Goal: Information Seeking & Learning: Learn about a topic

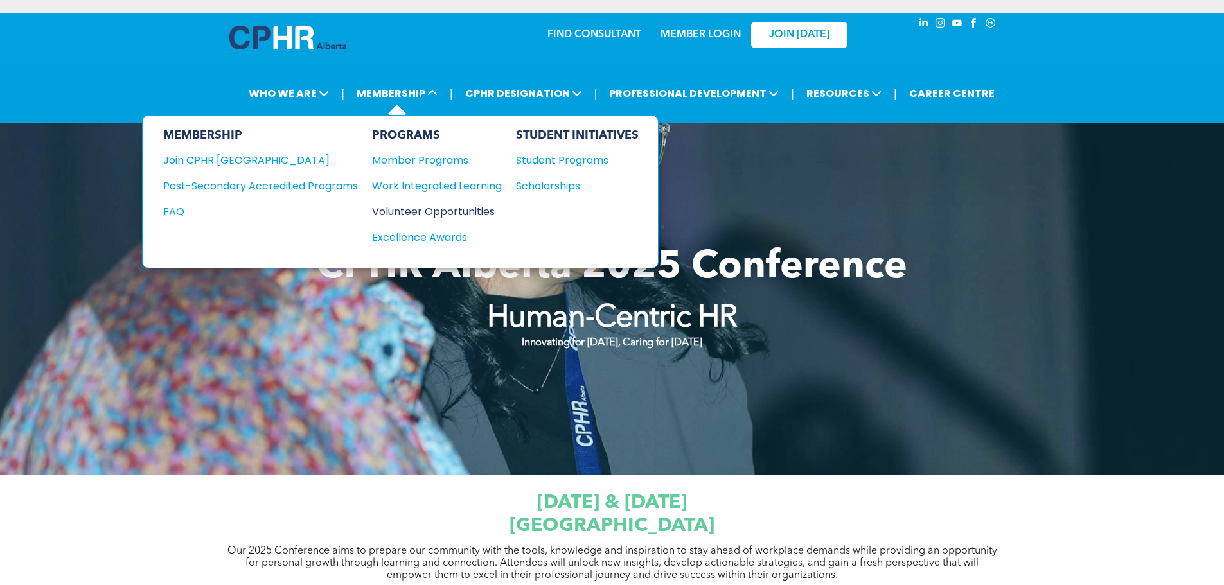
click at [407, 215] on div "Volunteer Opportunities" at bounding box center [430, 212] width 117 height 16
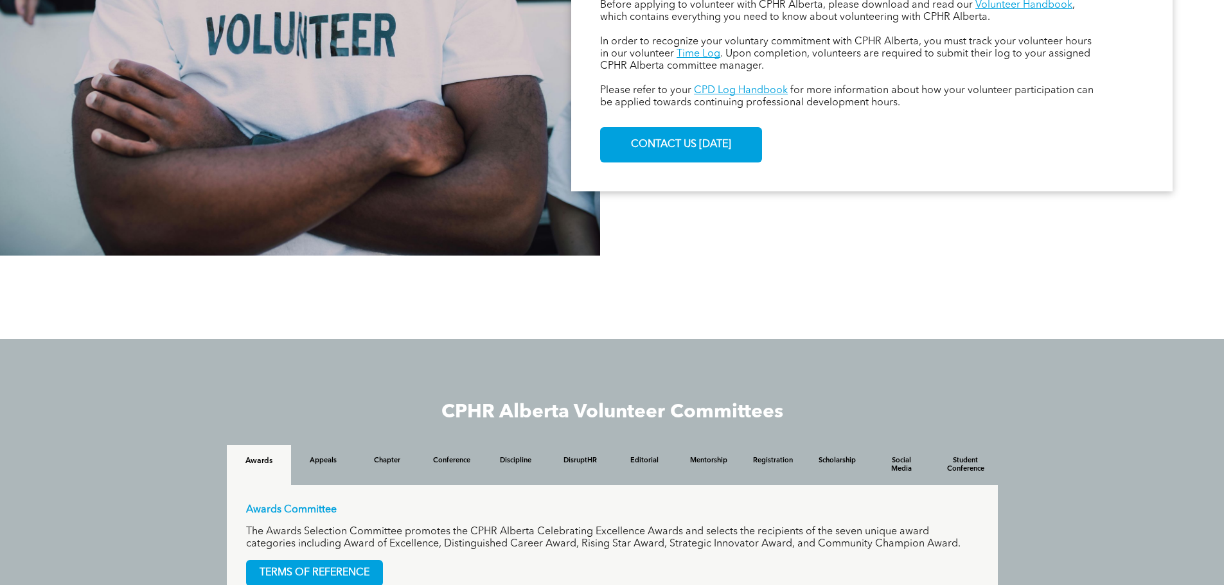
scroll to position [899, 0]
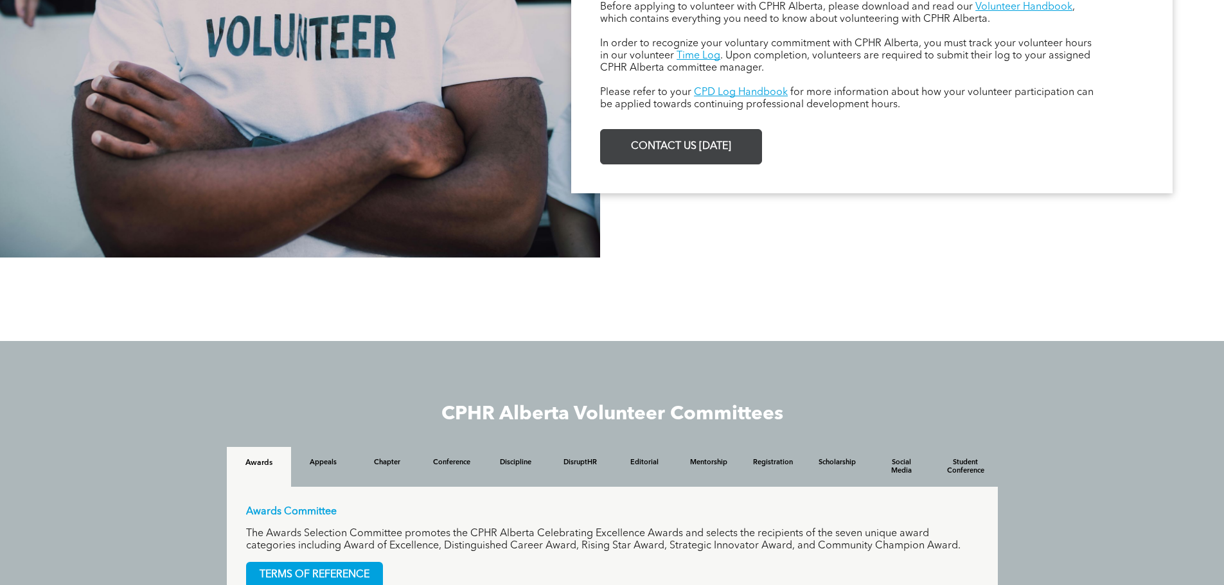
click at [671, 141] on span "CONTACT US [DATE]" at bounding box center [680, 146] width 109 height 25
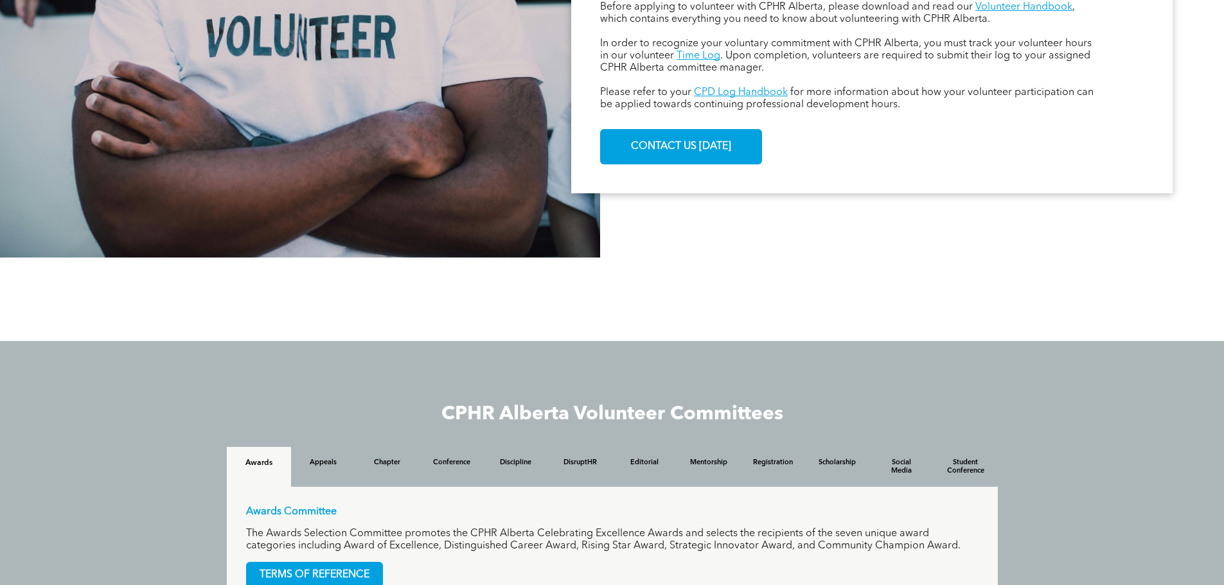
click at [327, 227] on div at bounding box center [300, 54] width 600 height 407
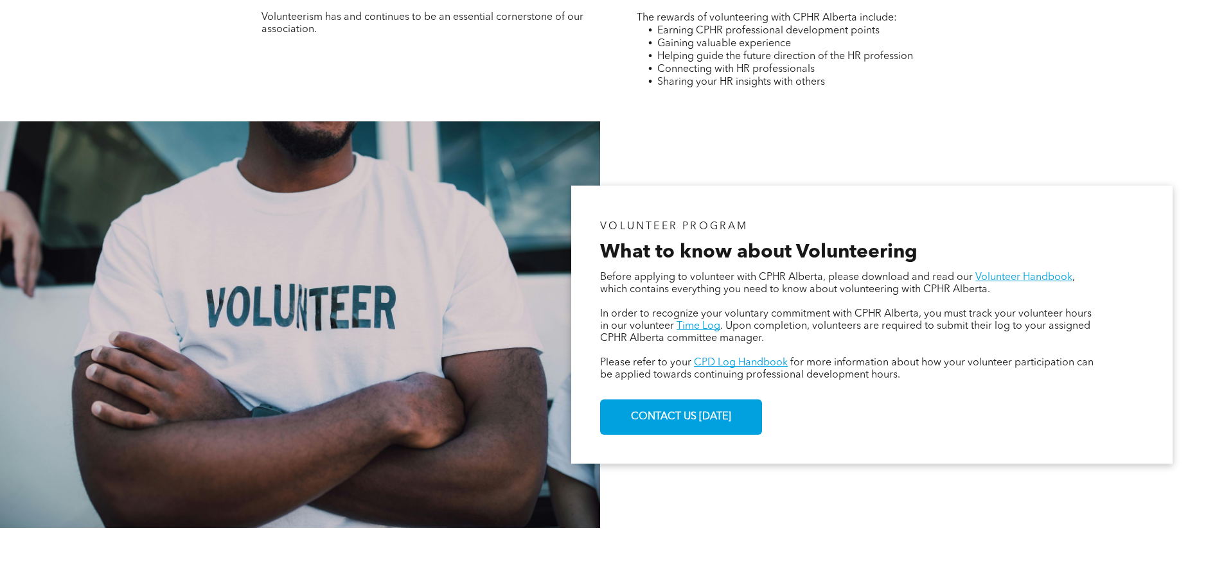
scroll to position [623, 0]
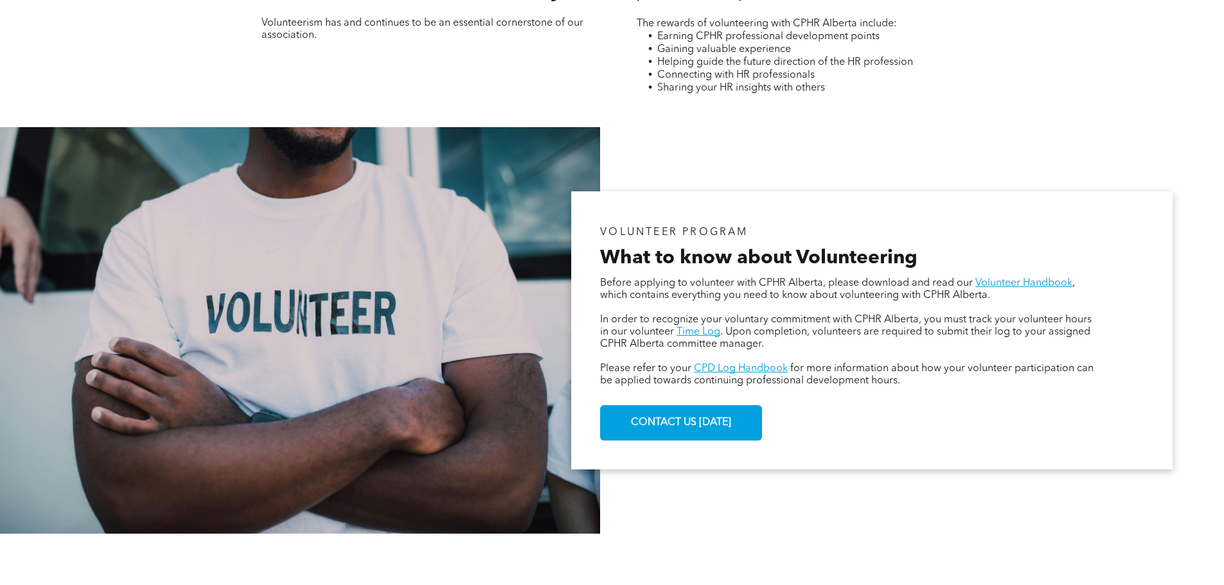
click at [802, 252] on span "What to know about Volunteering" at bounding box center [758, 258] width 317 height 19
click at [693, 336] on link "Time Log" at bounding box center [698, 332] width 44 height 10
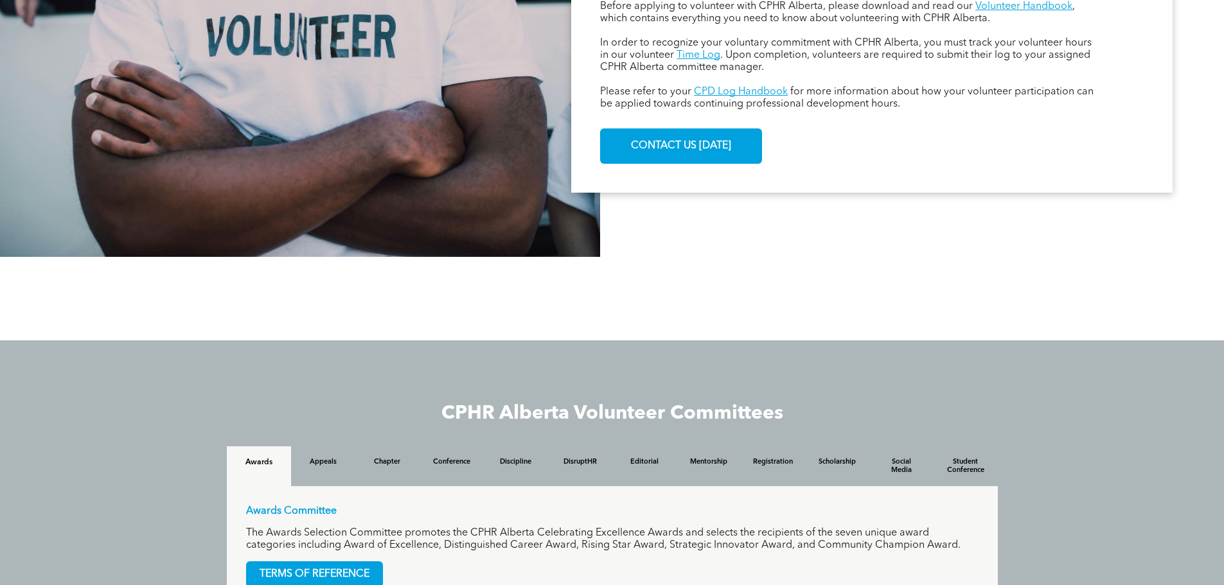
scroll to position [1221, 0]
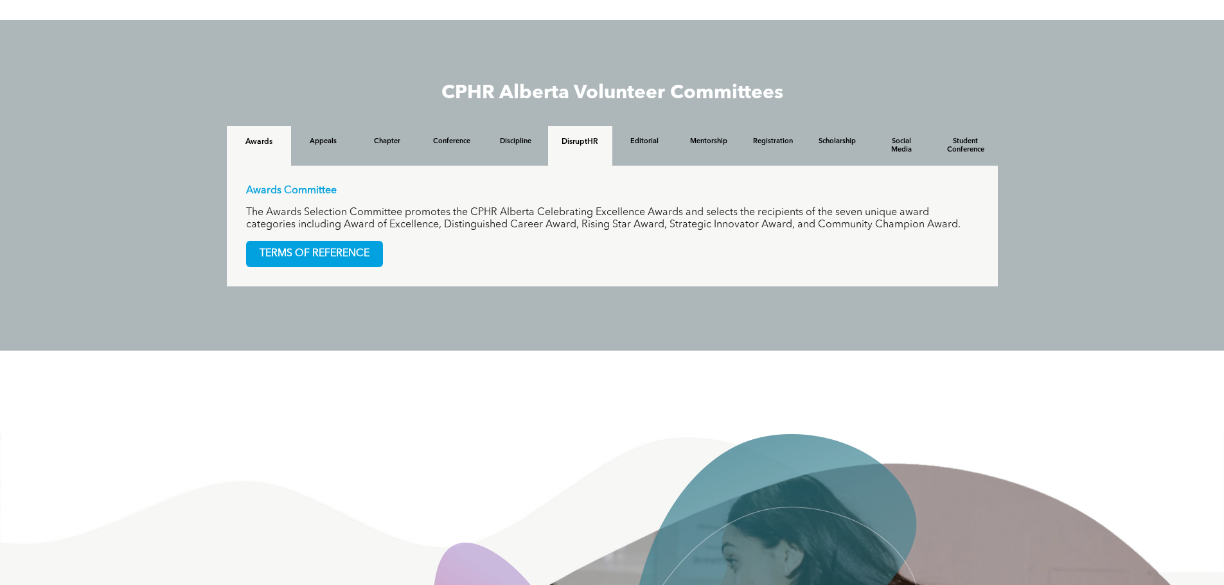
click at [586, 155] on div "DisruptHR" at bounding box center [580, 146] width 64 height 40
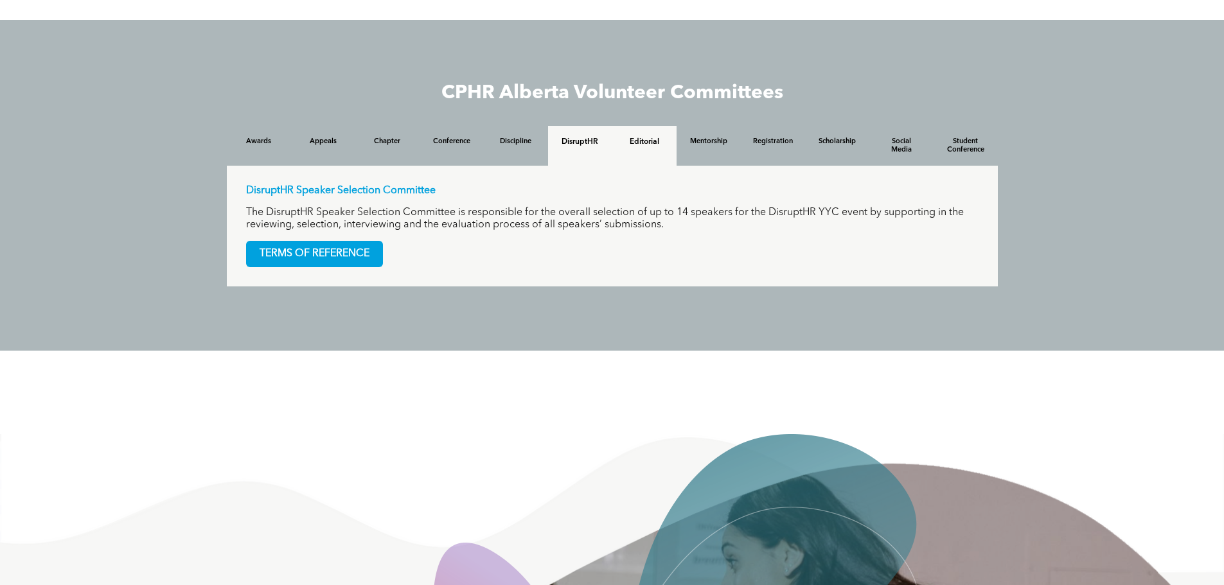
drag, startPoint x: 646, startPoint y: 148, endPoint x: 675, endPoint y: 146, distance: 29.6
click at [653, 148] on div "Editorial" at bounding box center [644, 146] width 64 height 40
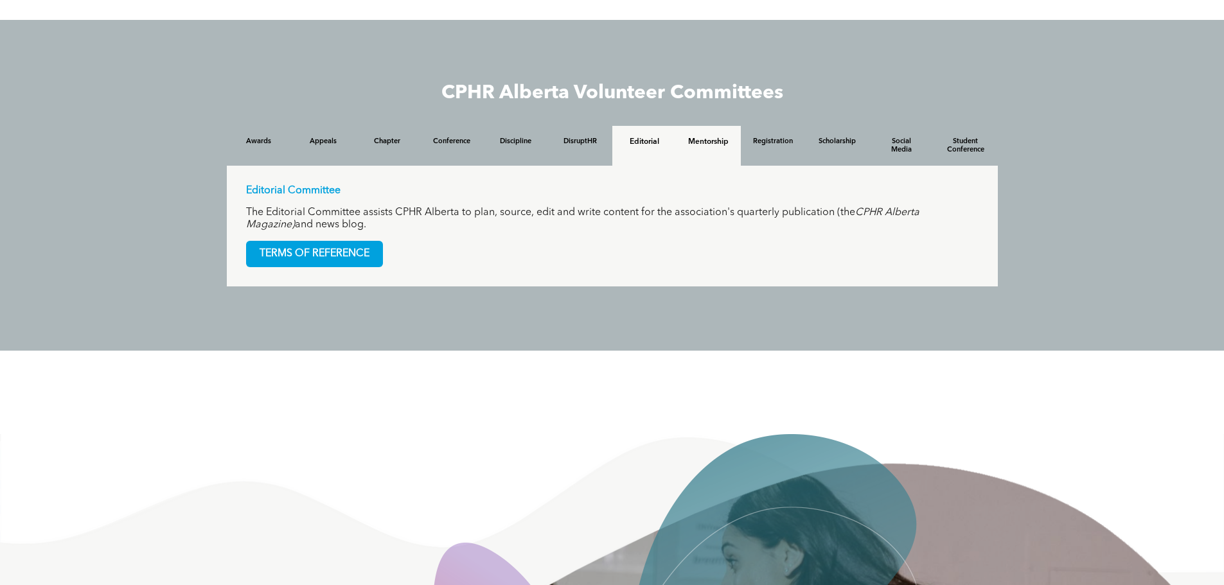
click at [707, 142] on h4 "Mentorship" at bounding box center [708, 141] width 41 height 9
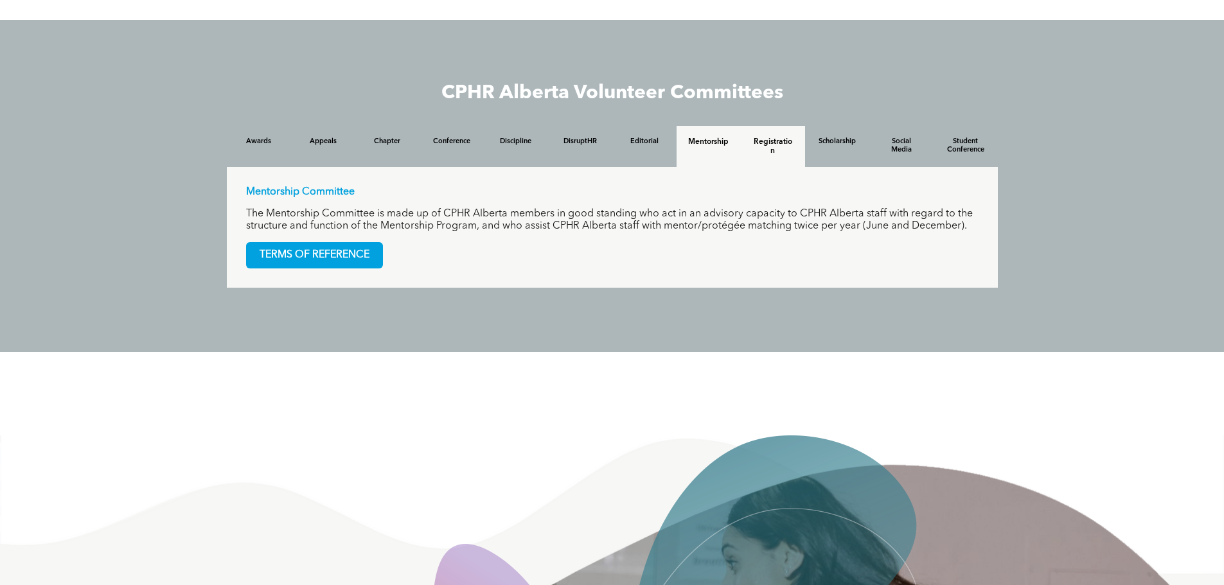
click at [768, 141] on h4 "Registration" at bounding box center [772, 146] width 41 height 18
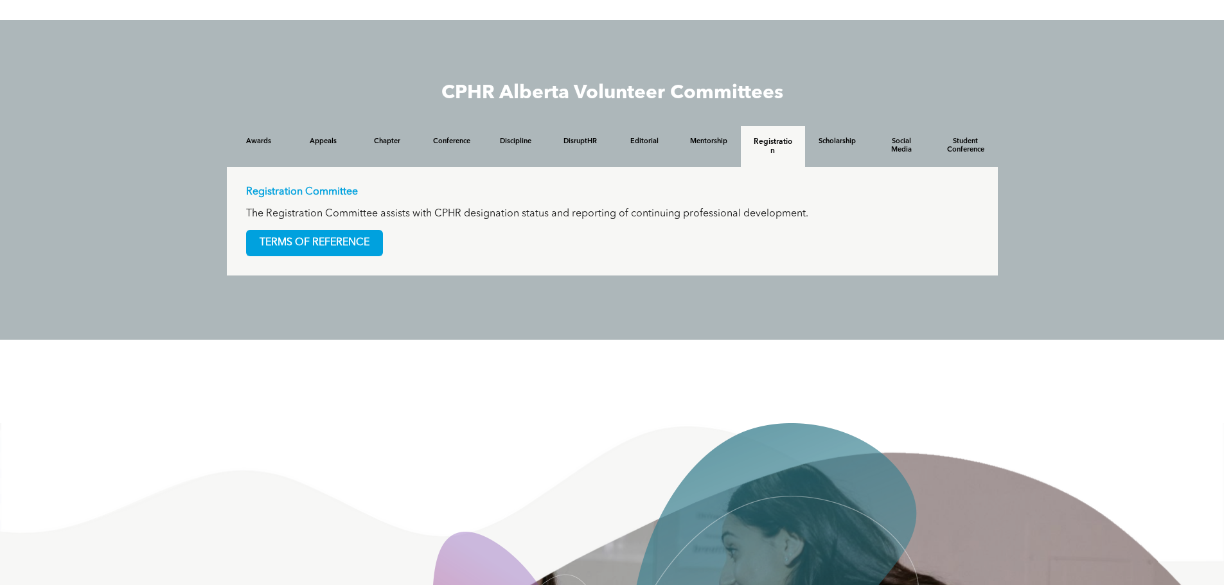
click at [209, 88] on div "CPHR Alberta Volunteer Committees Awards Appeals Chapter Conference Discipline …" at bounding box center [612, 180] width 1224 height 320
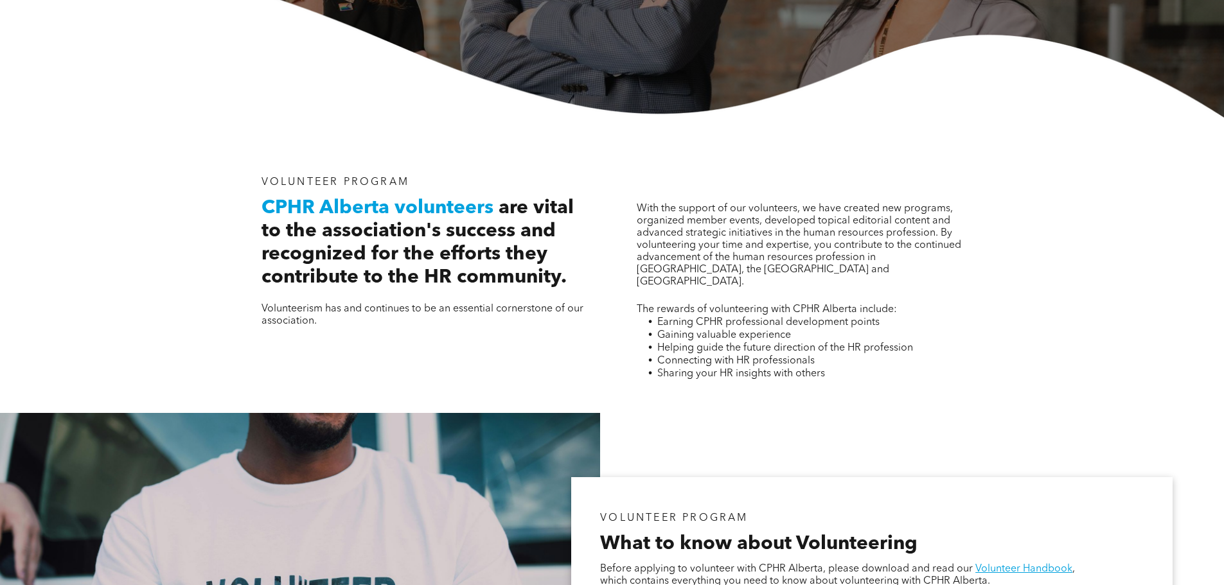
scroll to position [64, 0]
